Goal: Check status: Check status

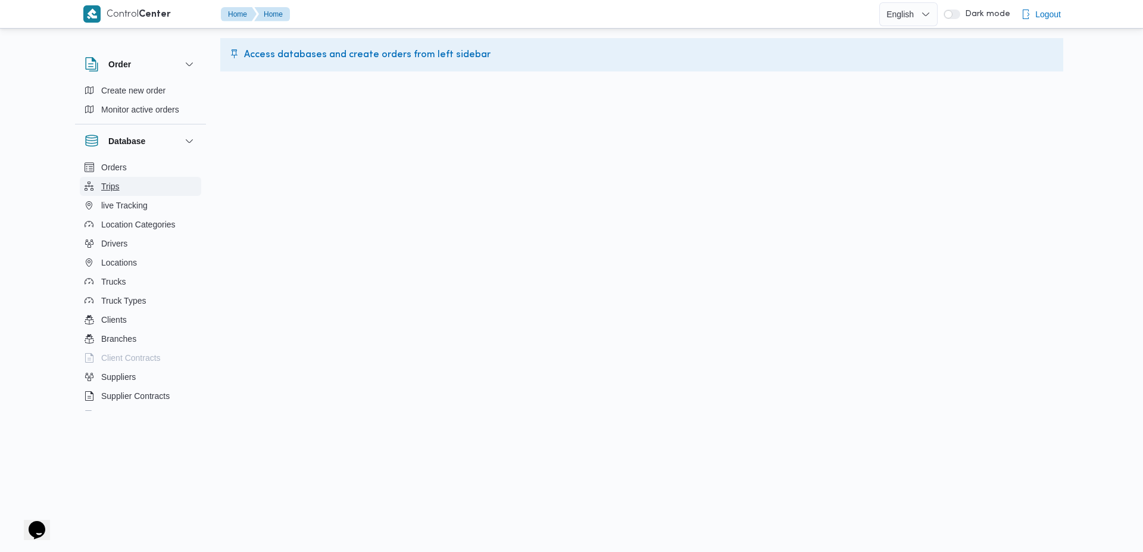
click at [98, 186] on button "Trips" at bounding box center [140, 186] width 121 height 19
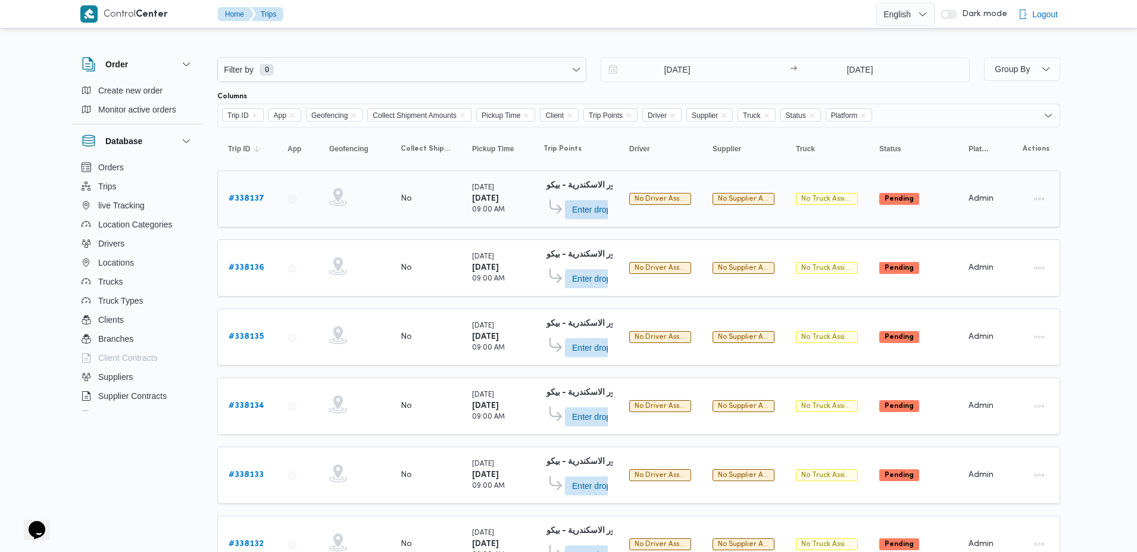
click at [251, 199] on b "# 338137" at bounding box center [247, 199] width 36 height 8
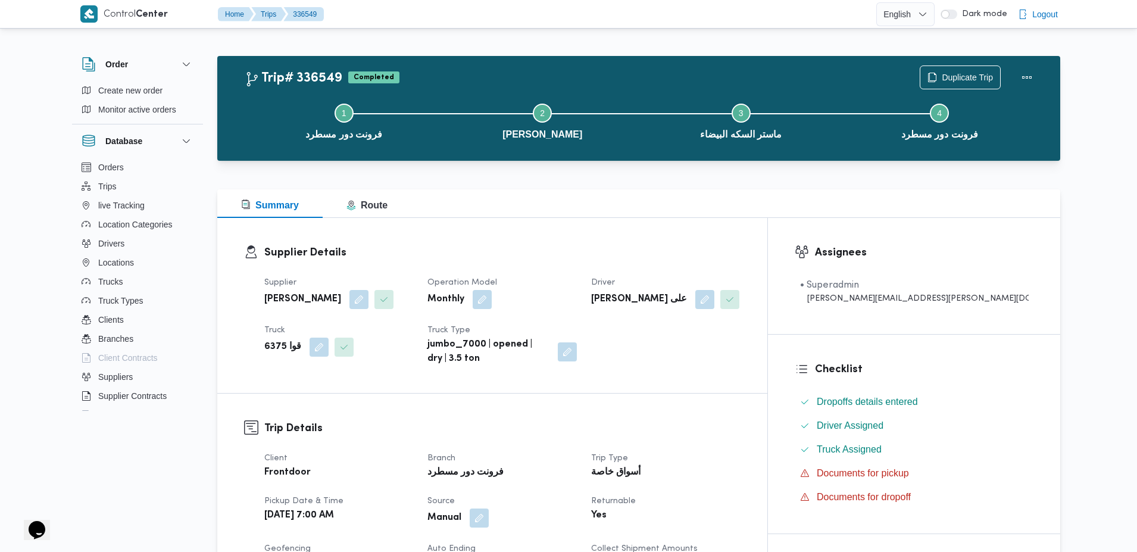
click at [802, 11] on div at bounding box center [603, 14] width 548 height 28
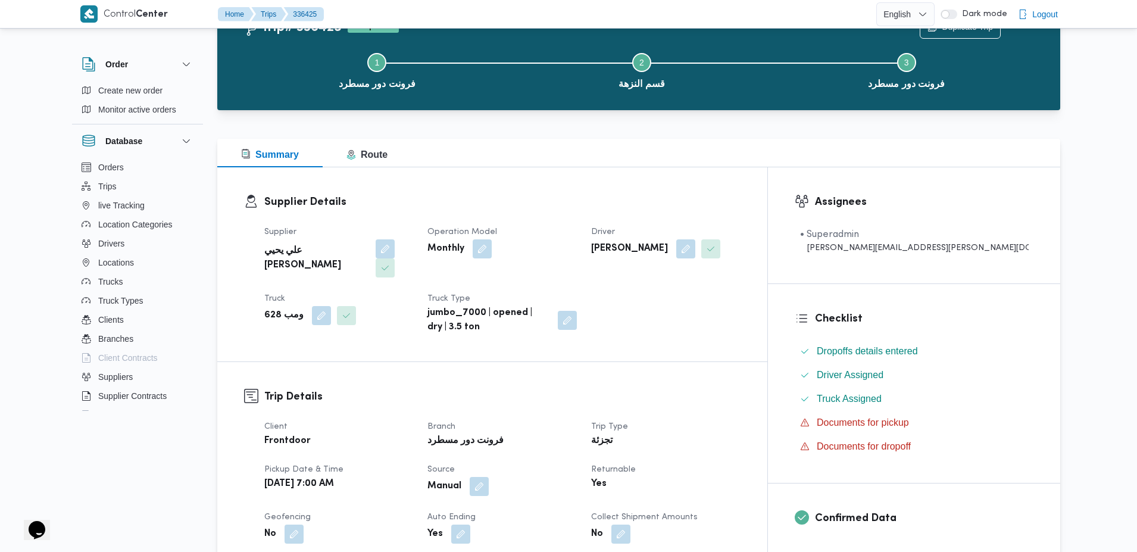
scroll to position [58, 0]
